Goal: Task Accomplishment & Management: Use online tool/utility

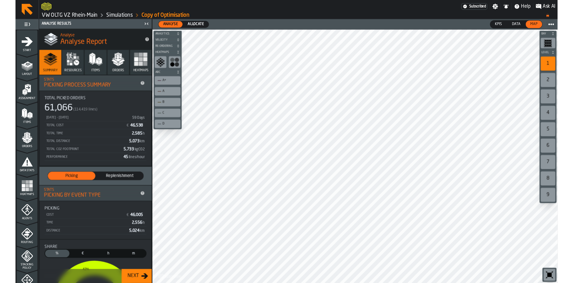
scroll to position [121, 0]
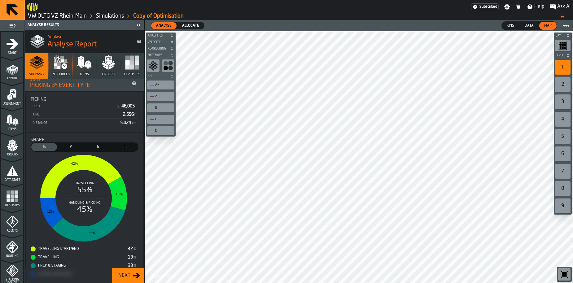
click at [65, 18] on link "VW OLTG VZ Rhein-Main" at bounding box center [57, 16] width 59 height 7
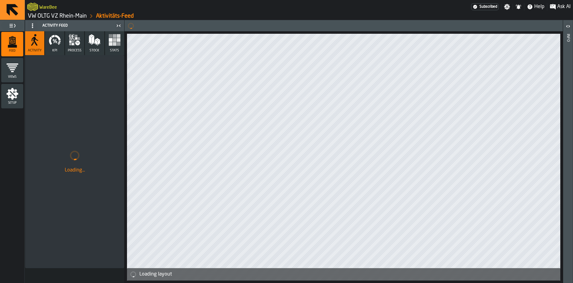
click at [65, 18] on link "VW OLTG VZ Rhein-Main" at bounding box center [57, 16] width 59 height 7
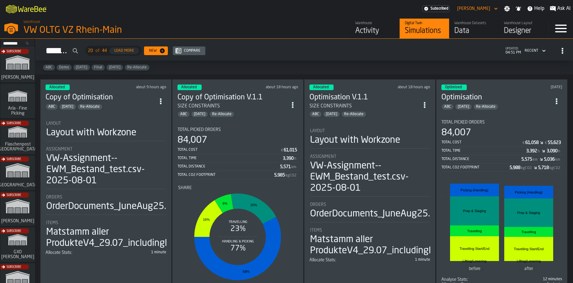
click at [499, 149] on div "Total Time" at bounding box center [483, 151] width 85 height 4
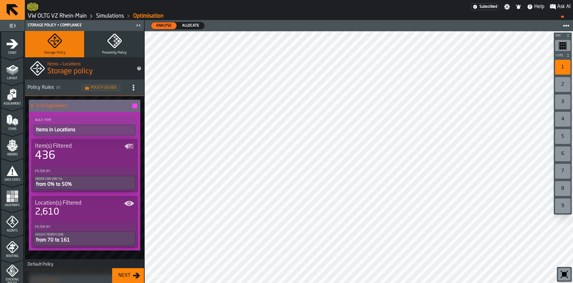
scroll to position [205, 0]
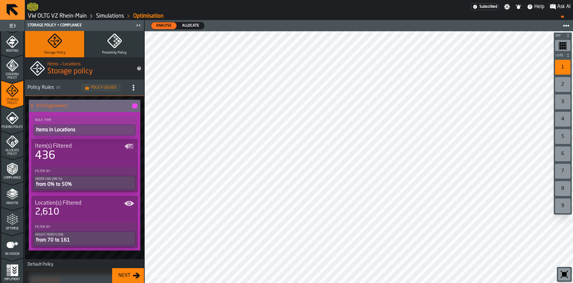
click at [14, 213] on icon "menu Optimise" at bounding box center [12, 219] width 12 height 12
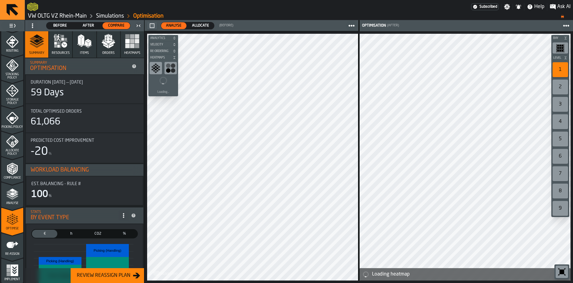
click at [82, 29] on div "After" at bounding box center [89, 25] width 28 height 7
